Goal: Book appointment/travel/reservation

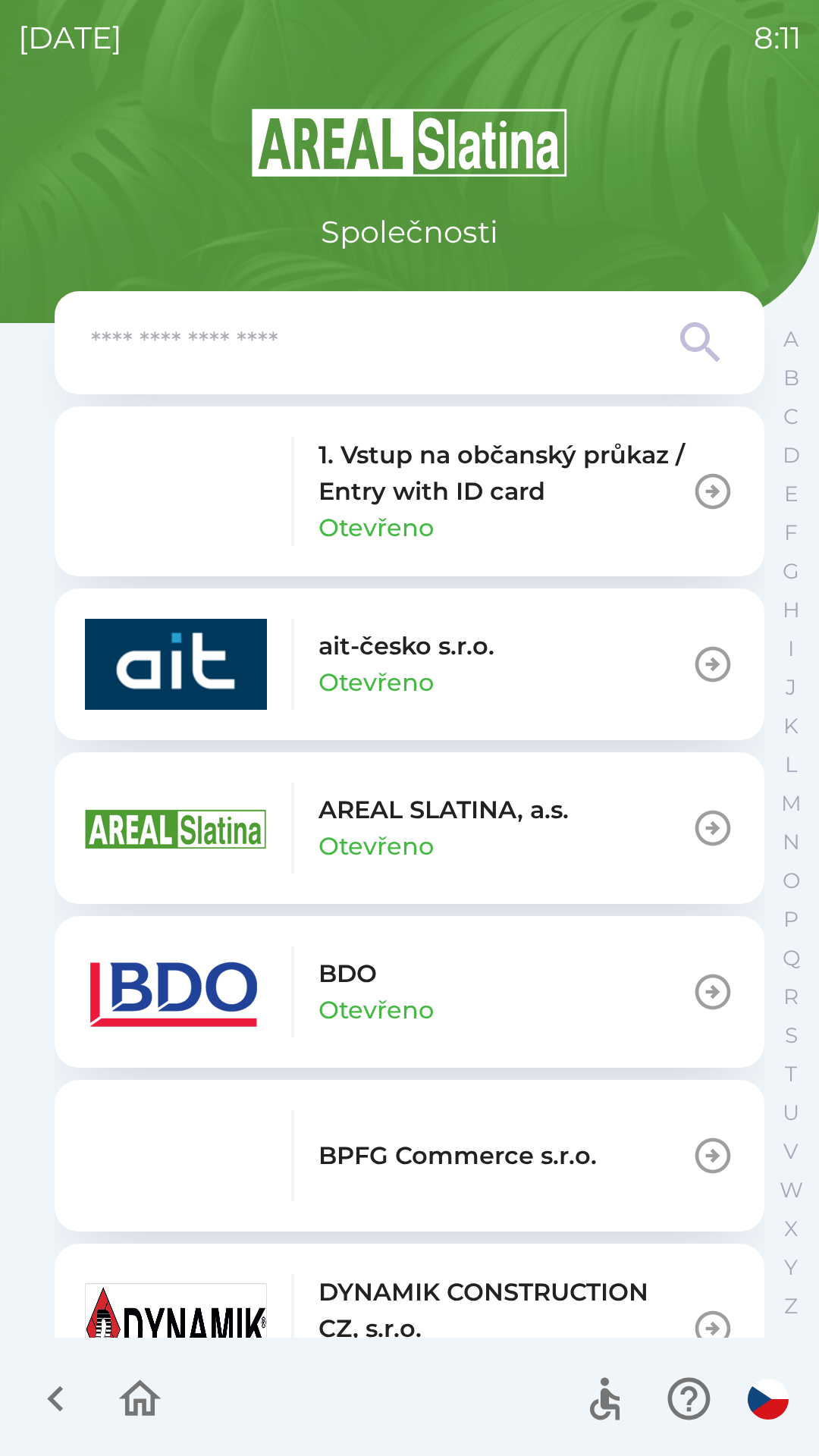
click at [170, 976] on img "button" at bounding box center [176, 991] width 182 height 91
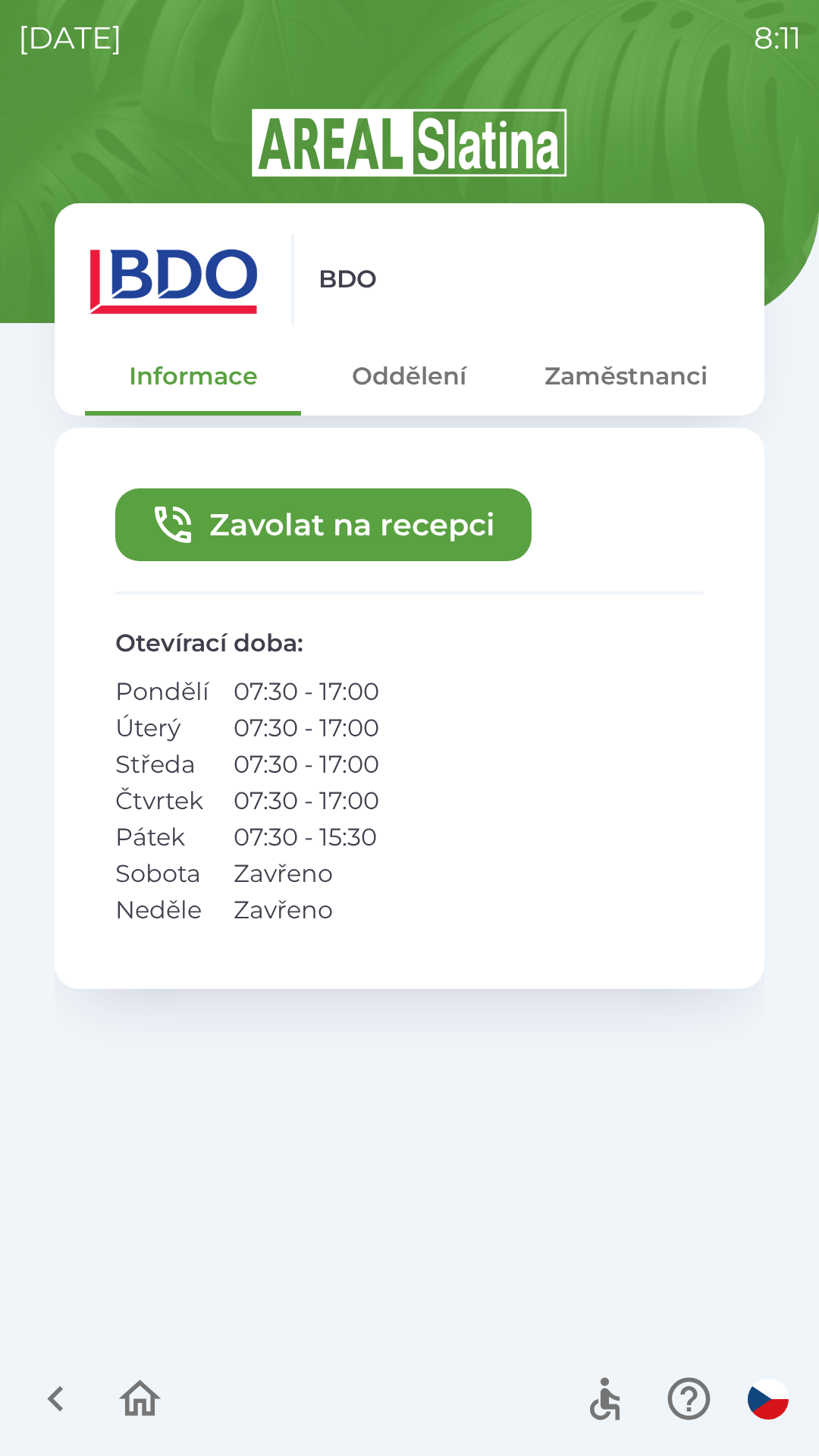
click at [380, 537] on button "Zavolat na recepci" at bounding box center [323, 525] width 416 height 73
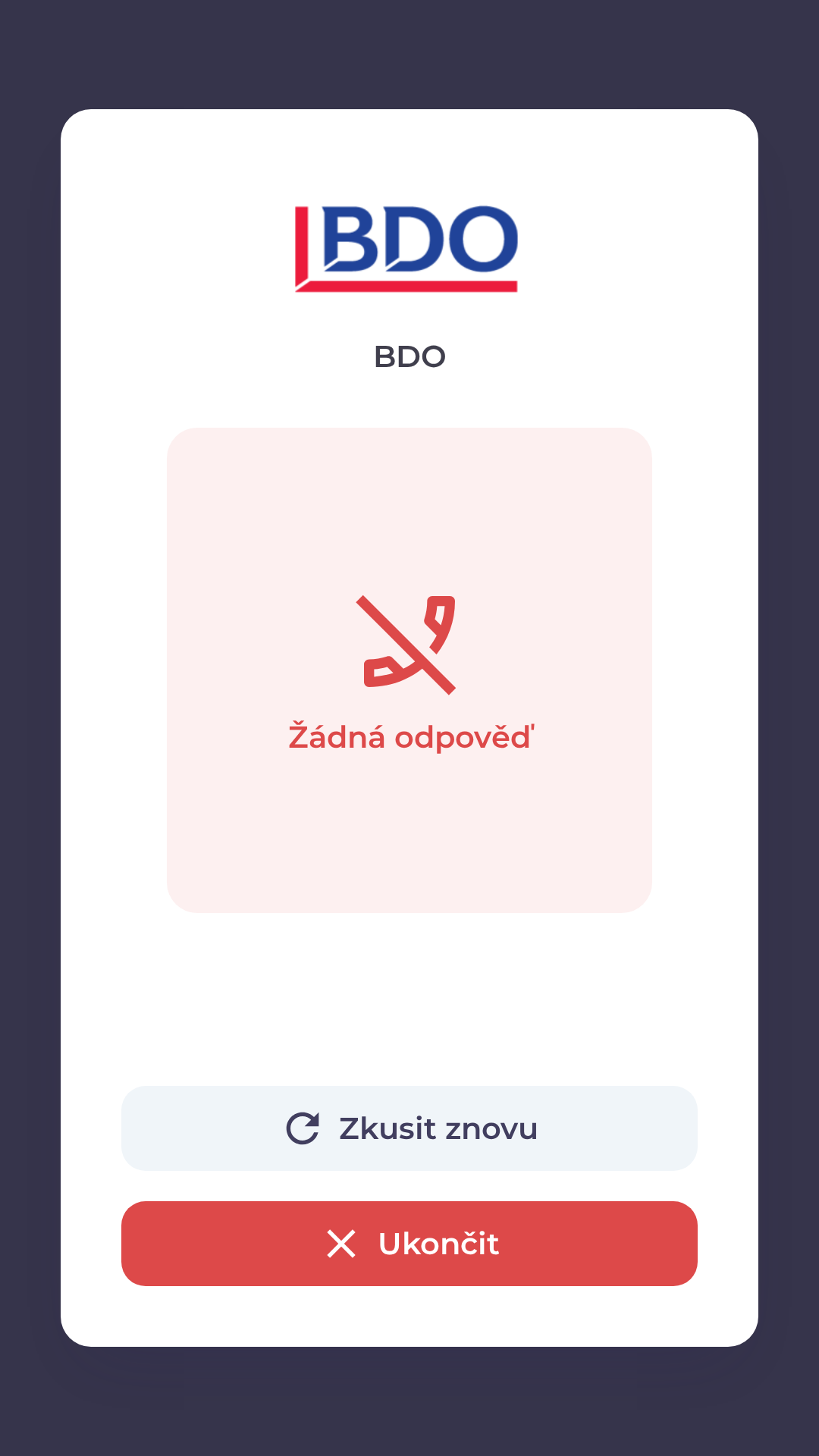
click at [412, 1251] on button "Ukončit" at bounding box center [409, 1243] width 576 height 85
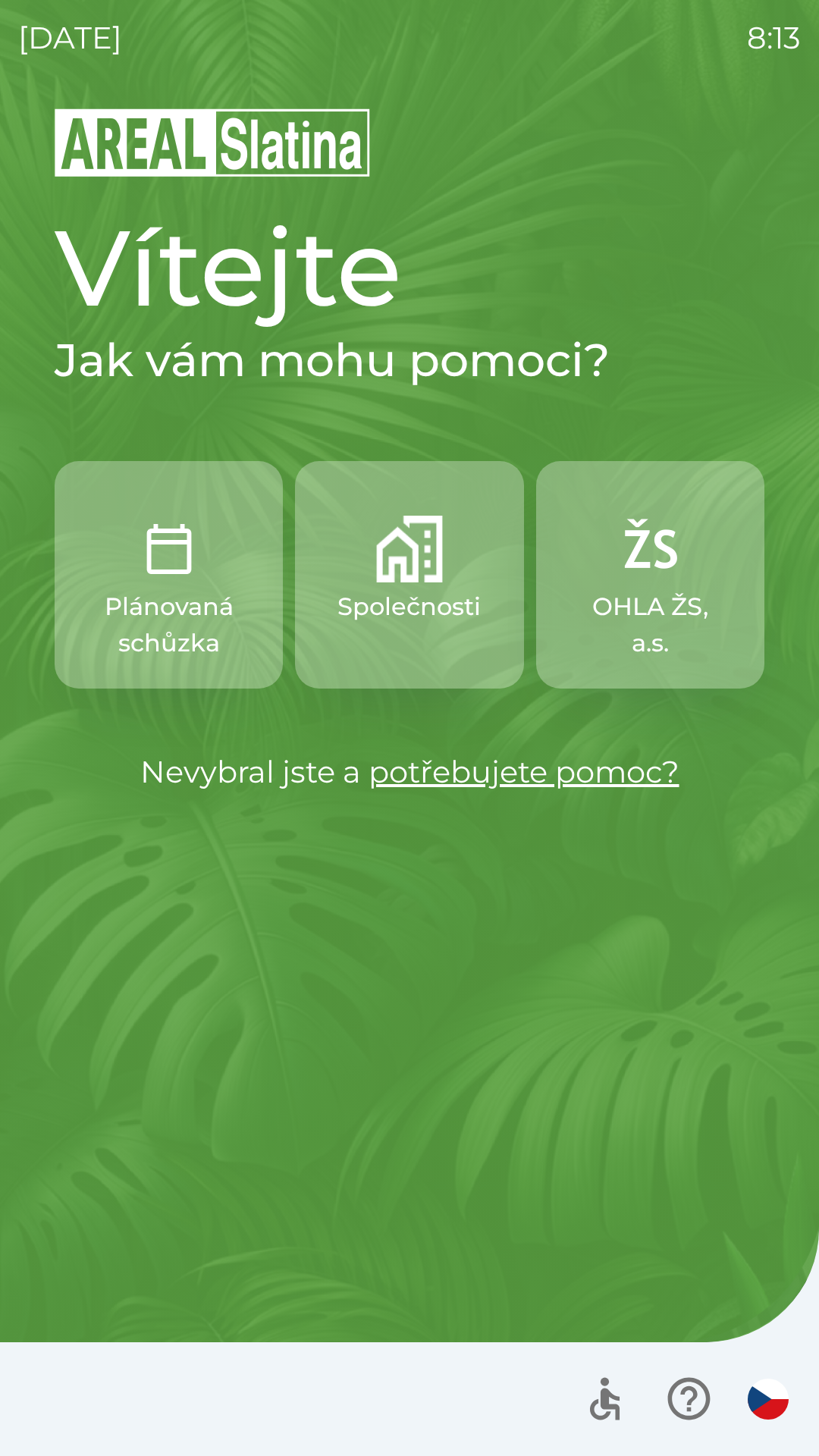
click at [400, 575] on img "button" at bounding box center [409, 549] width 67 height 67
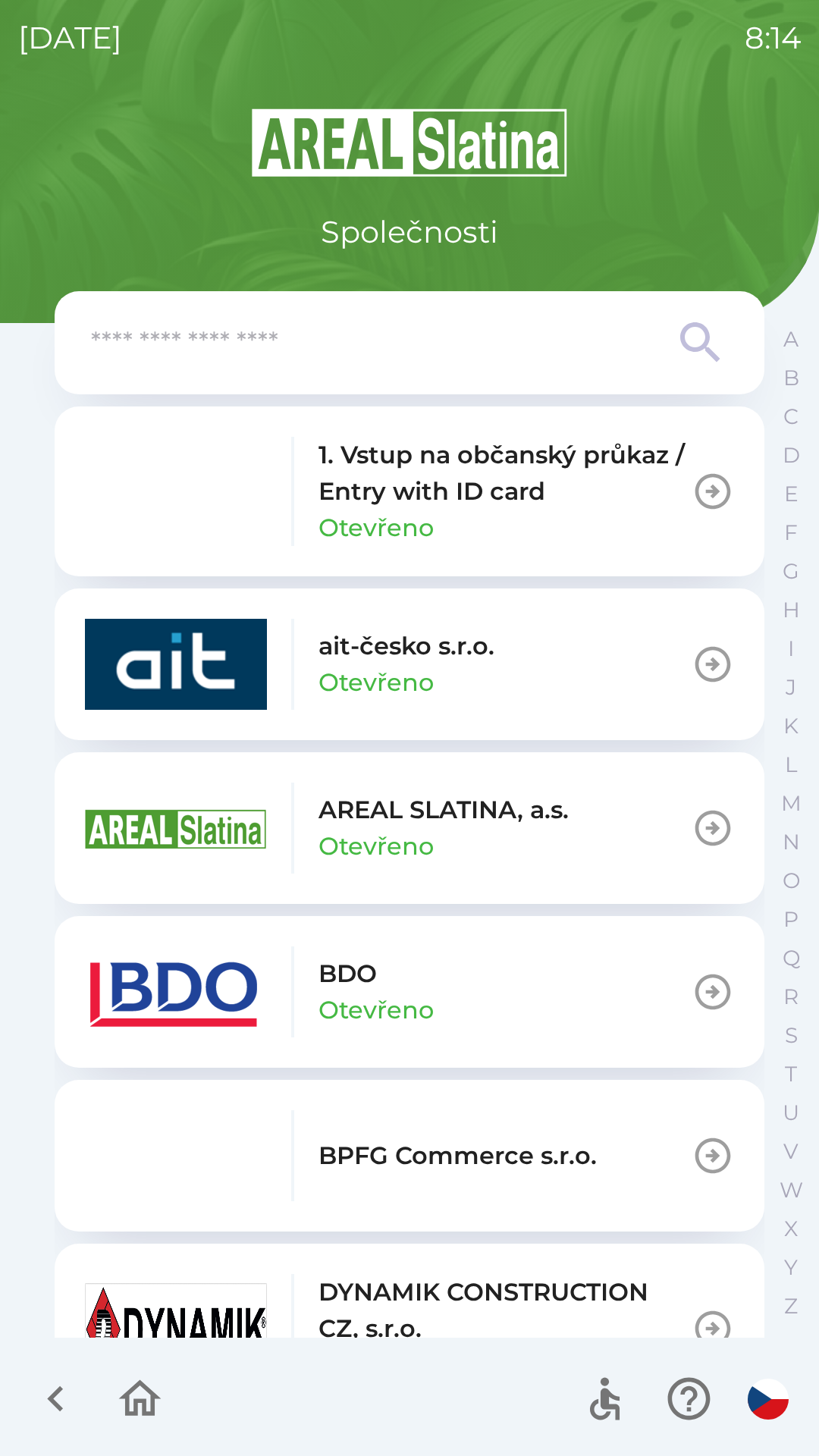
click at [352, 969] on p "BDO" at bounding box center [347, 973] width 58 height 36
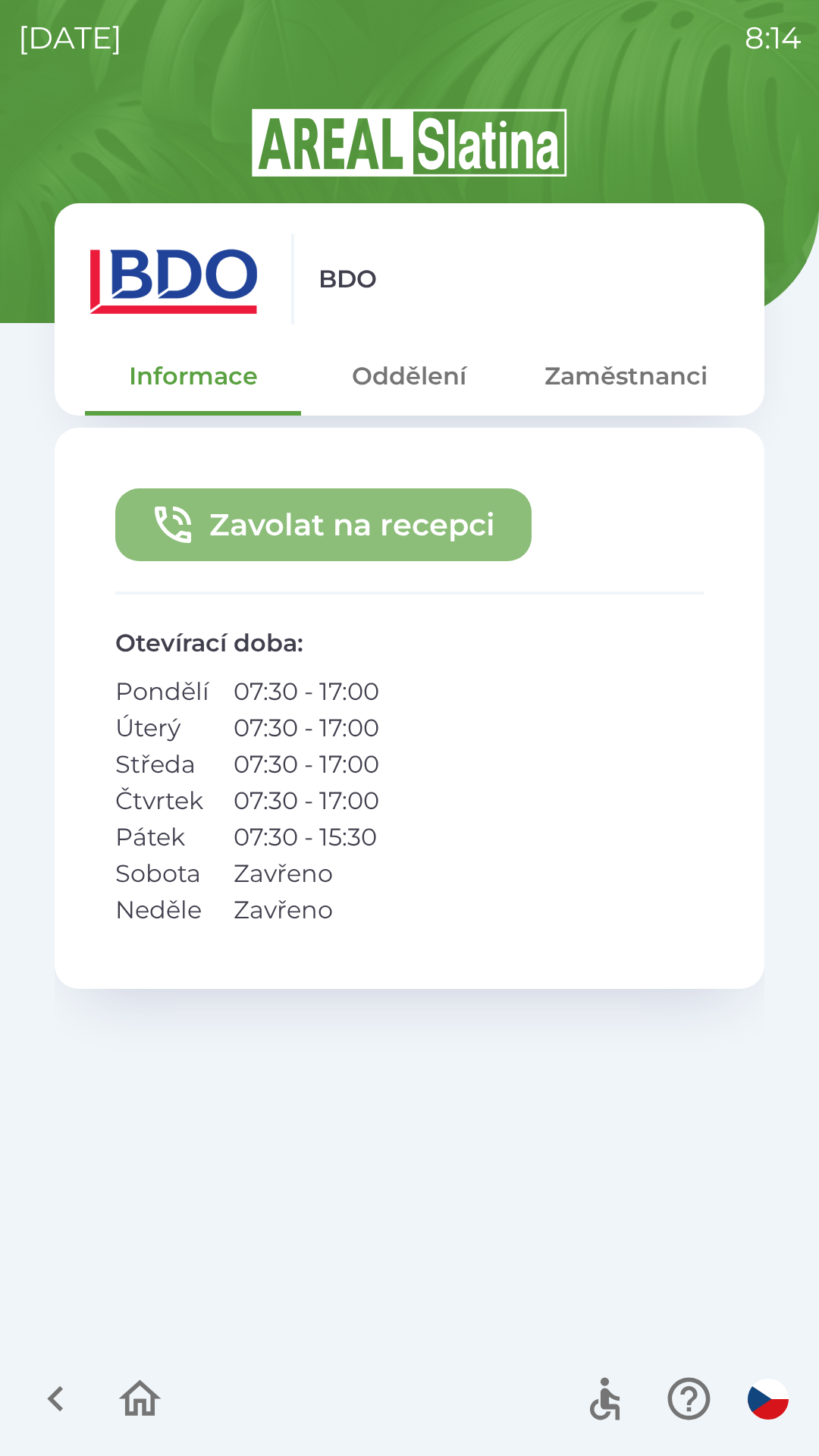
click at [316, 513] on button "Zavolat na recepci" at bounding box center [323, 525] width 416 height 73
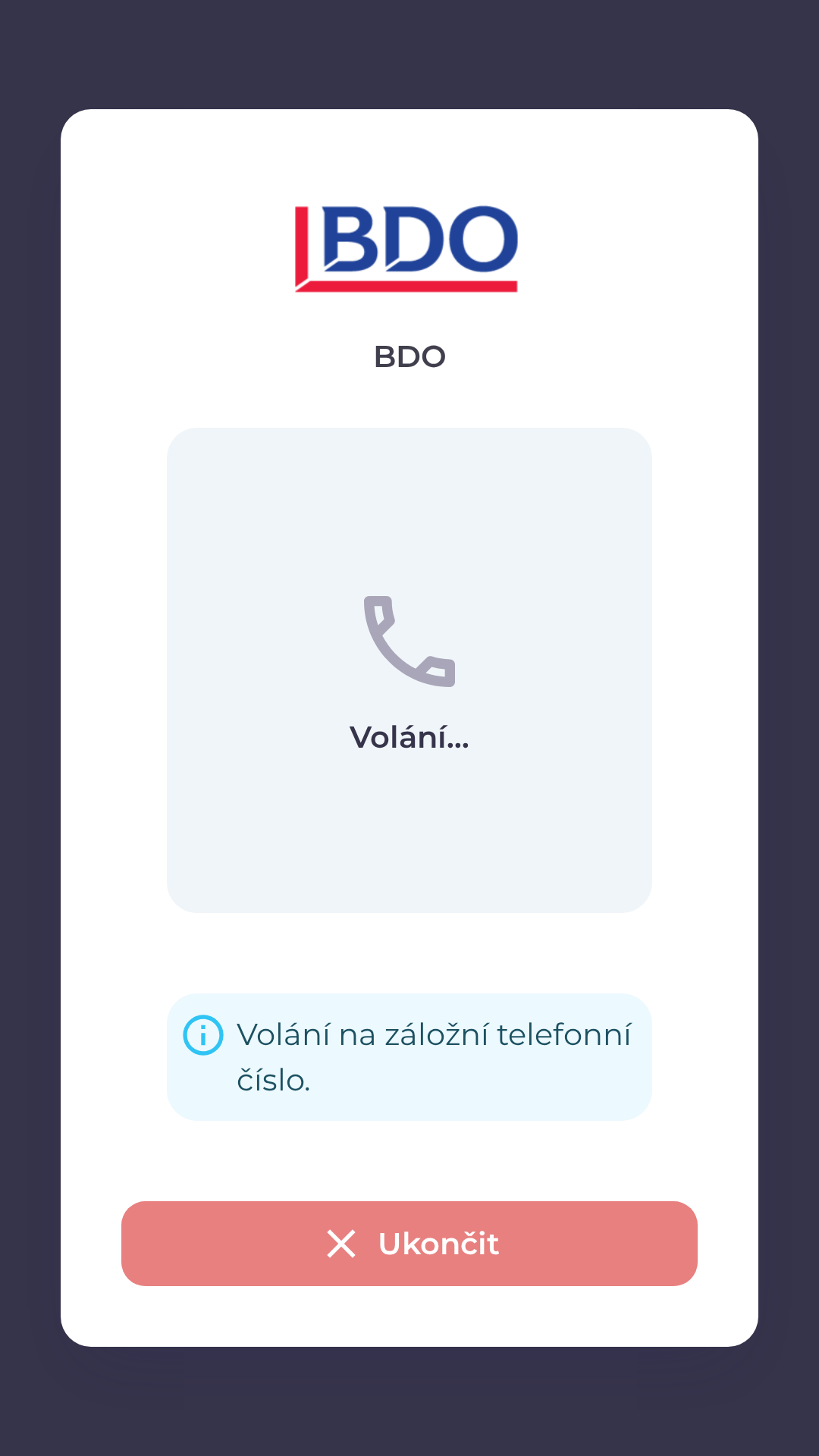
click at [434, 1233] on button "Ukončit" at bounding box center [409, 1243] width 576 height 85
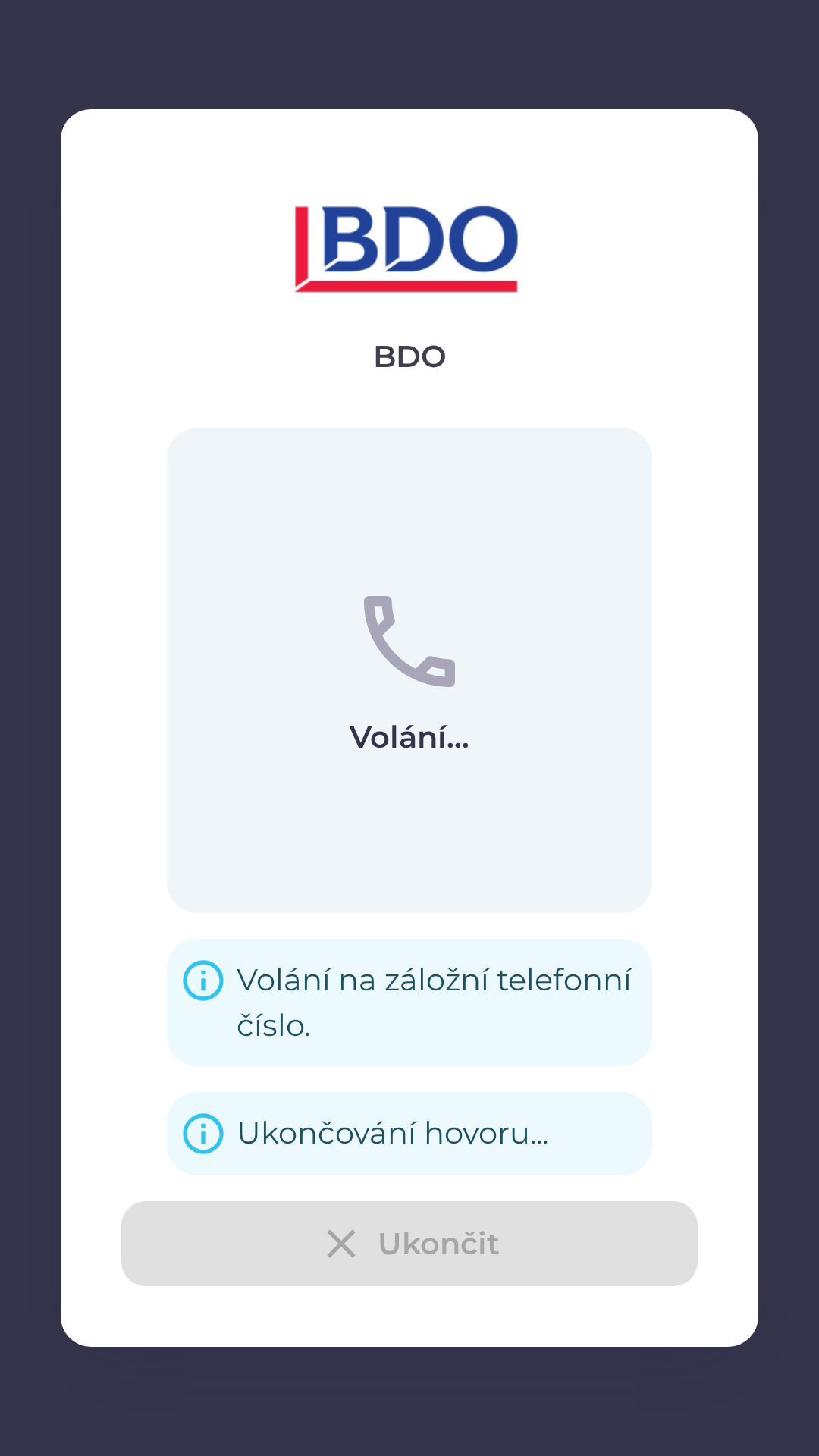
click at [431, 1249] on div "Ukončit" at bounding box center [409, 1243] width 576 height 85
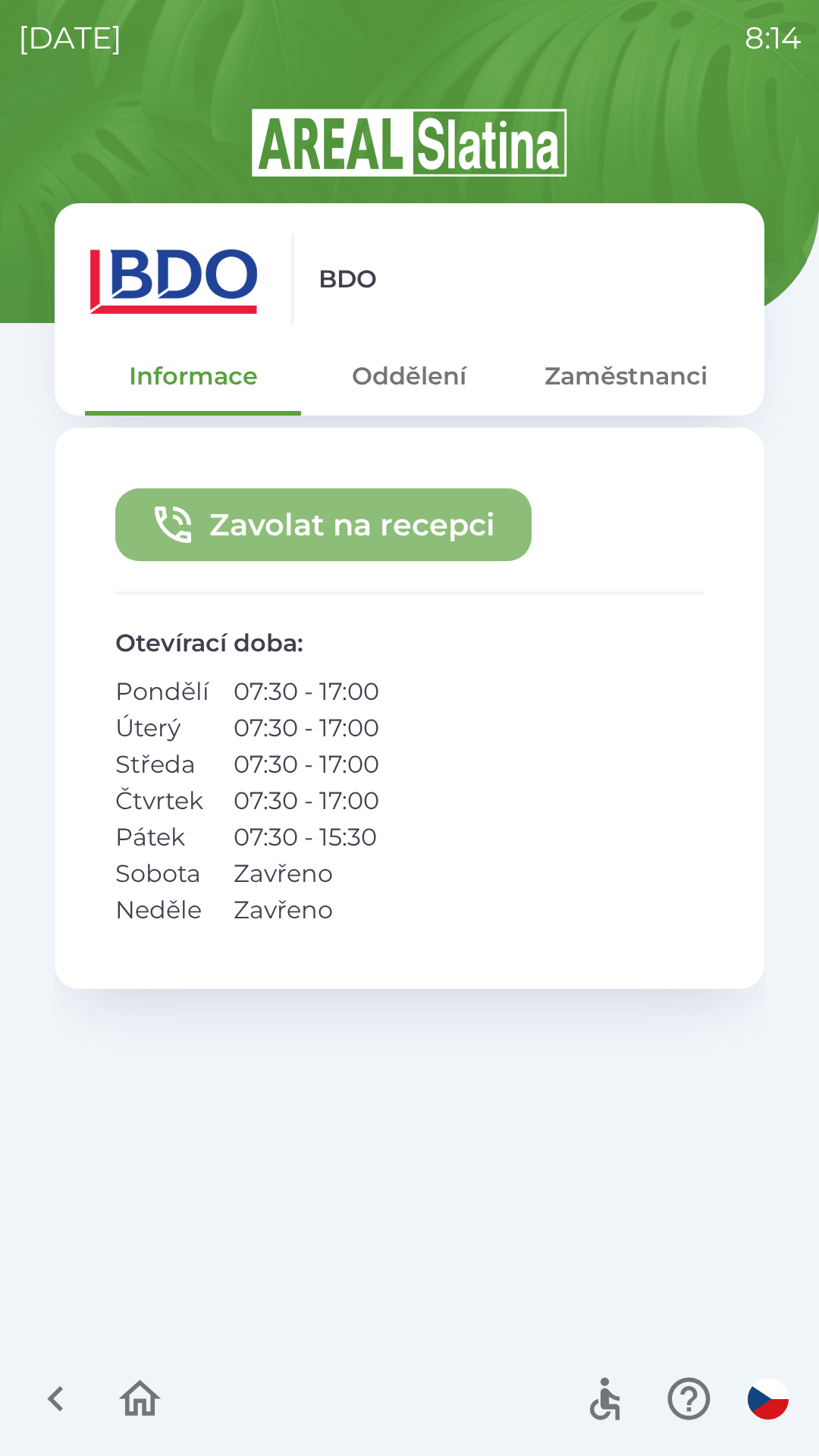
click at [387, 529] on button "Zavolat na recepci" at bounding box center [323, 525] width 416 height 73
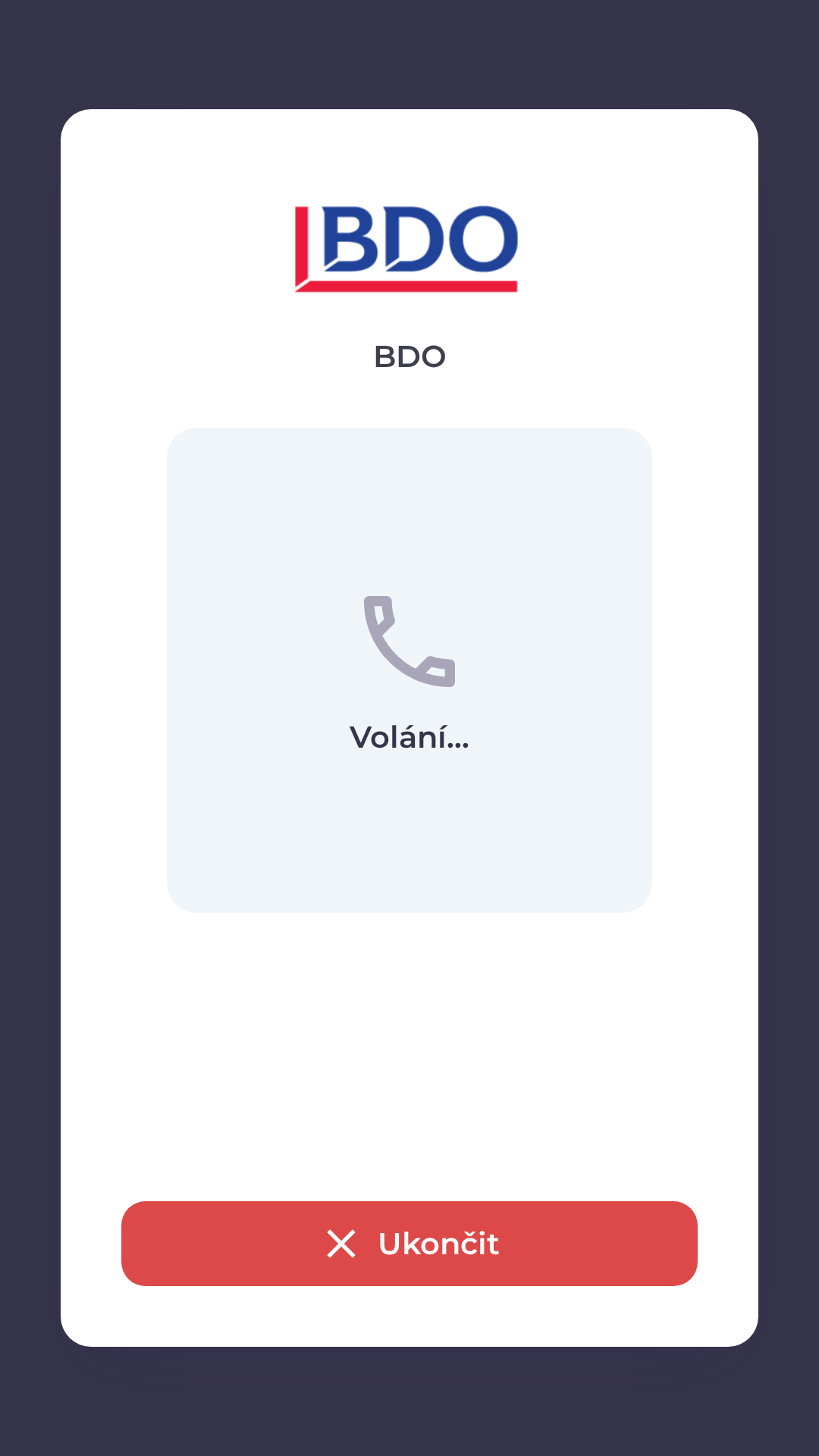
click at [457, 1255] on button "Ukončit" at bounding box center [409, 1243] width 576 height 85
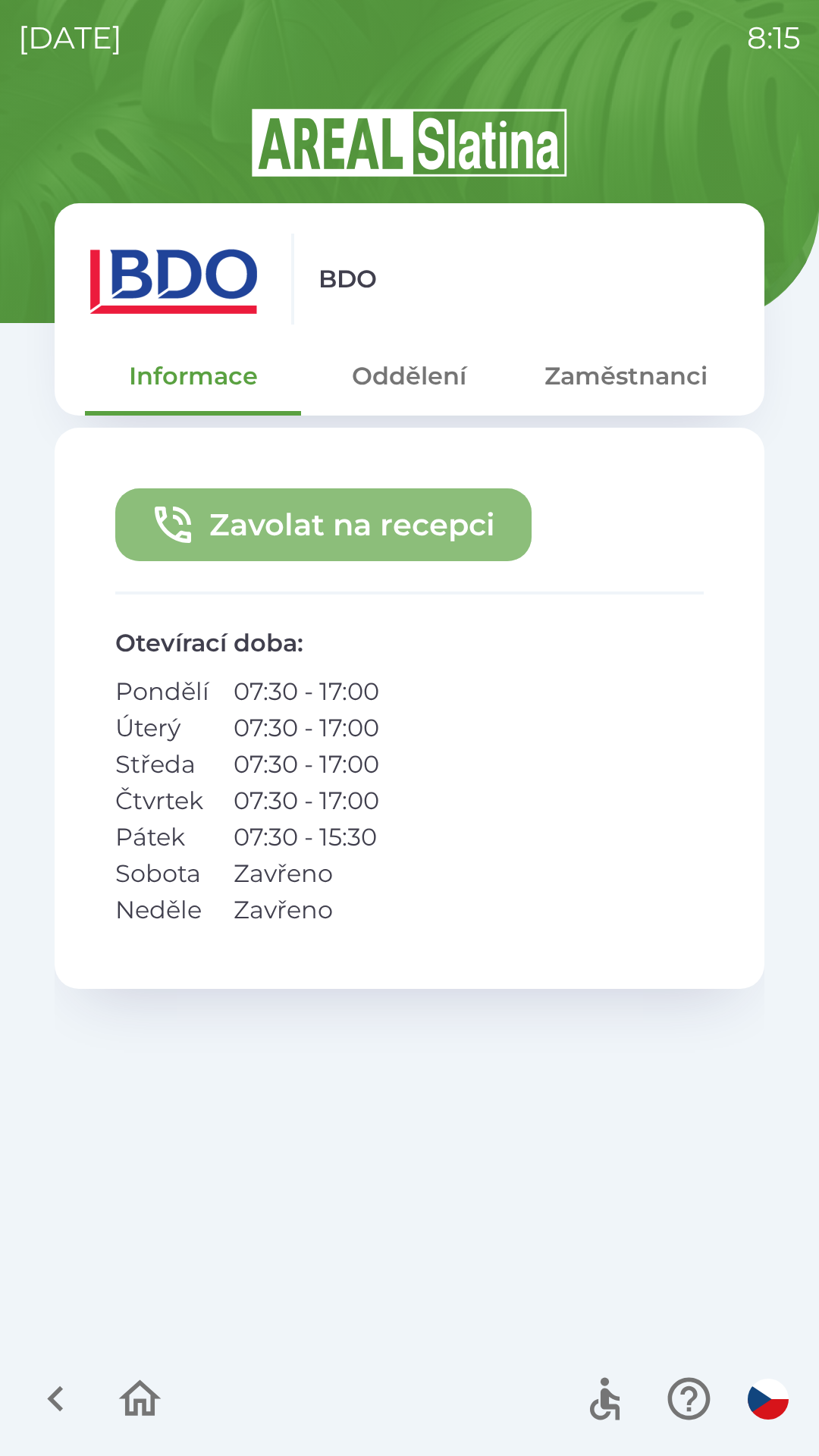
click at [385, 527] on button "Zavolat na recepci" at bounding box center [323, 525] width 416 height 73
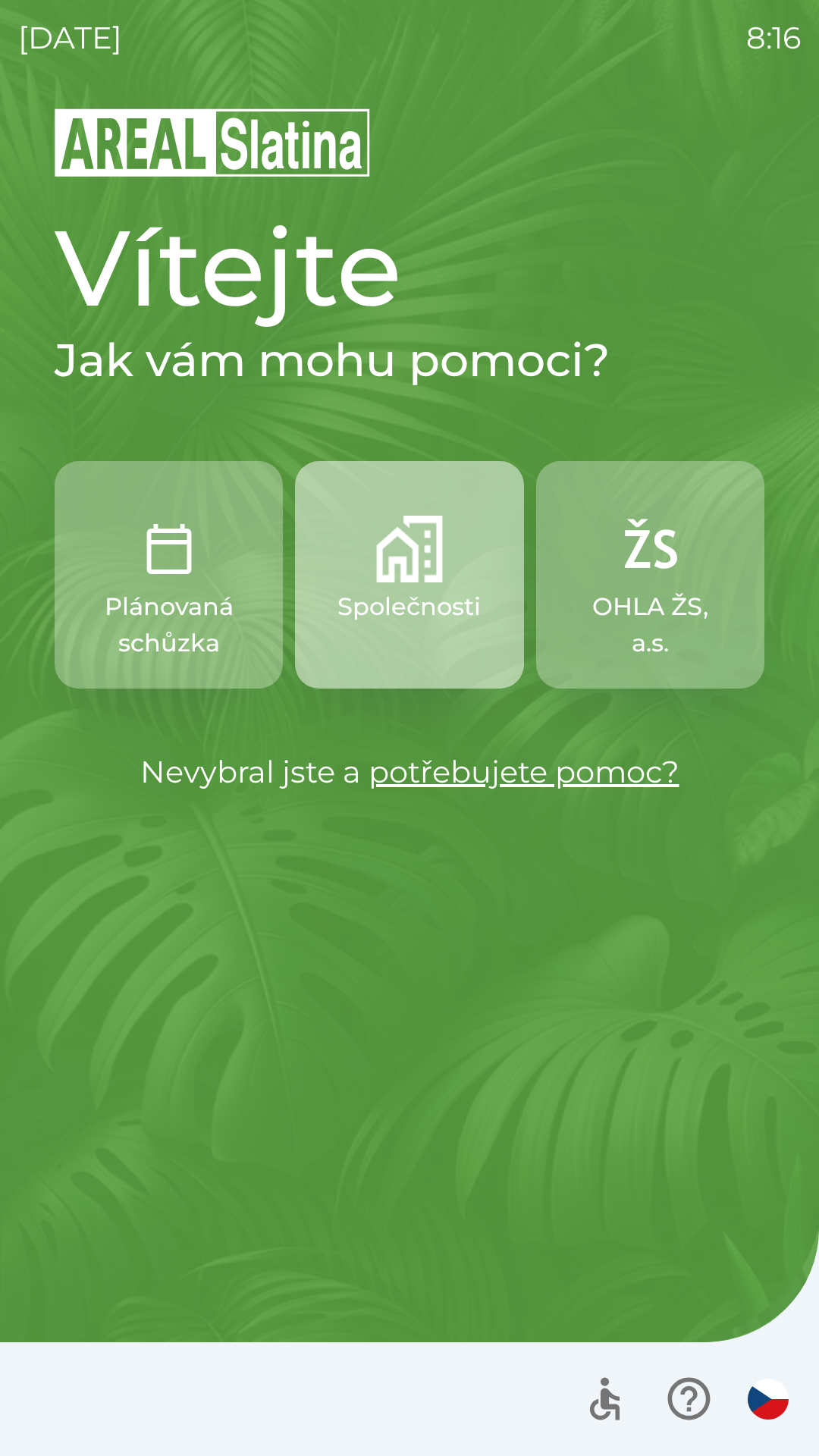
click at [365, 584] on button "Společnosti" at bounding box center [408, 575] width 228 height 228
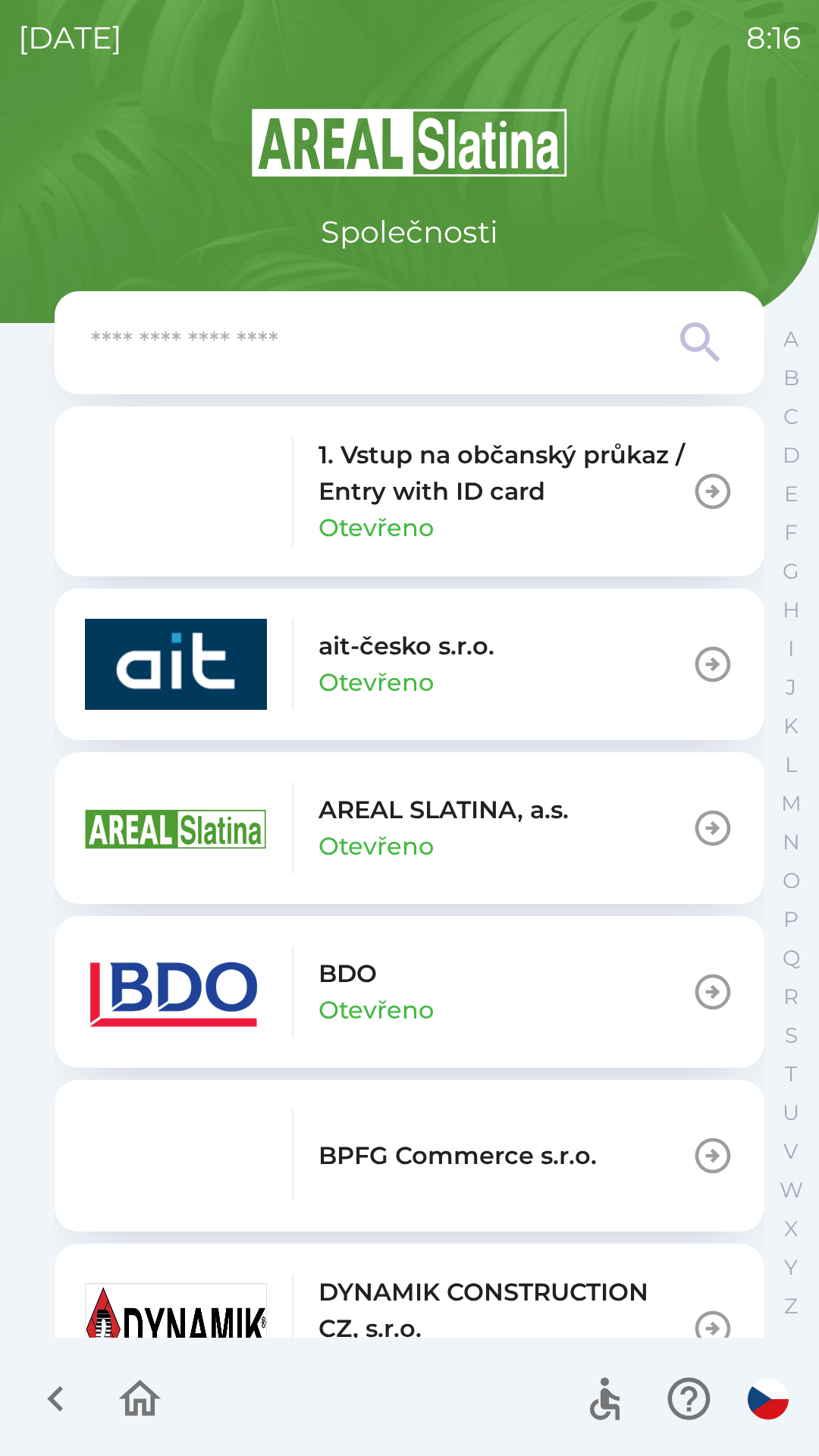
click at [408, 492] on p "1. Vstup na občanský průkaz / Entry with ID card" at bounding box center [505, 473] width 373 height 73
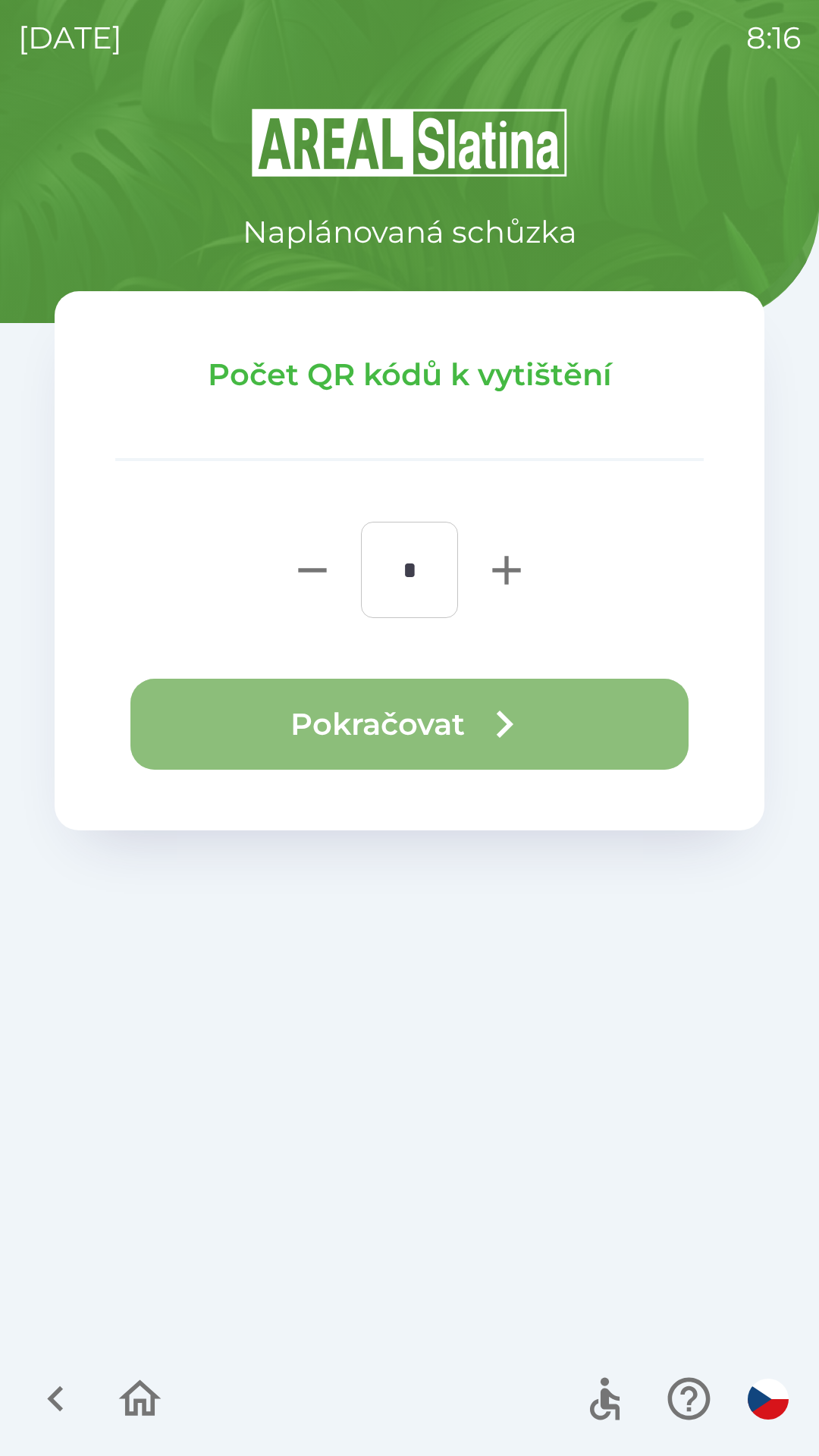
click at [398, 737] on button "Pokračovat" at bounding box center [409, 723] width 558 height 91
